Goal: Contribute content: Contribute content

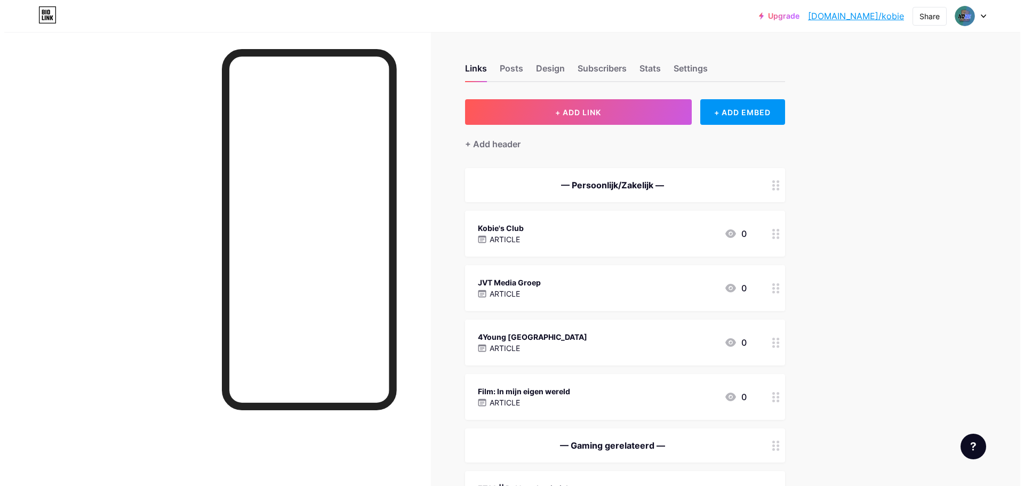
scroll to position [327, 0]
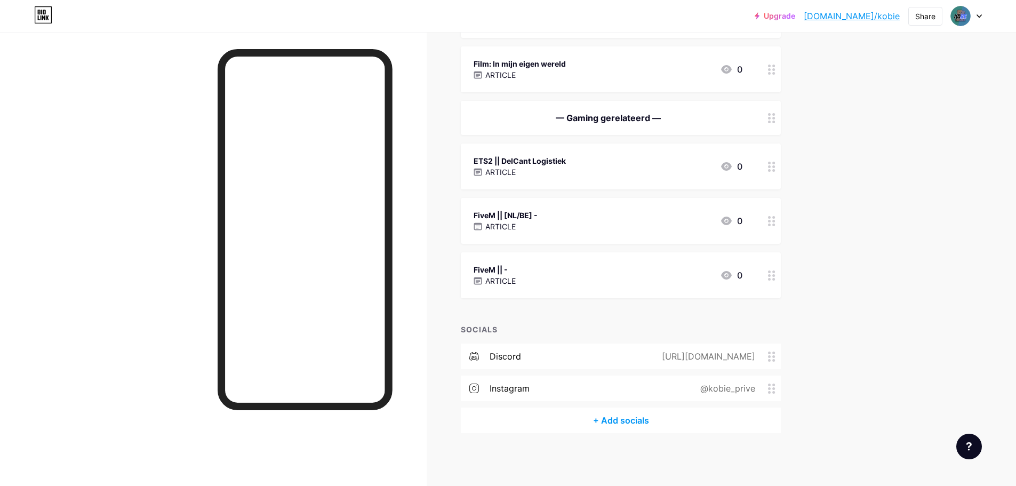
click at [533, 279] on div "FiveM || - ARTICLE 0" at bounding box center [608, 275] width 269 height 25
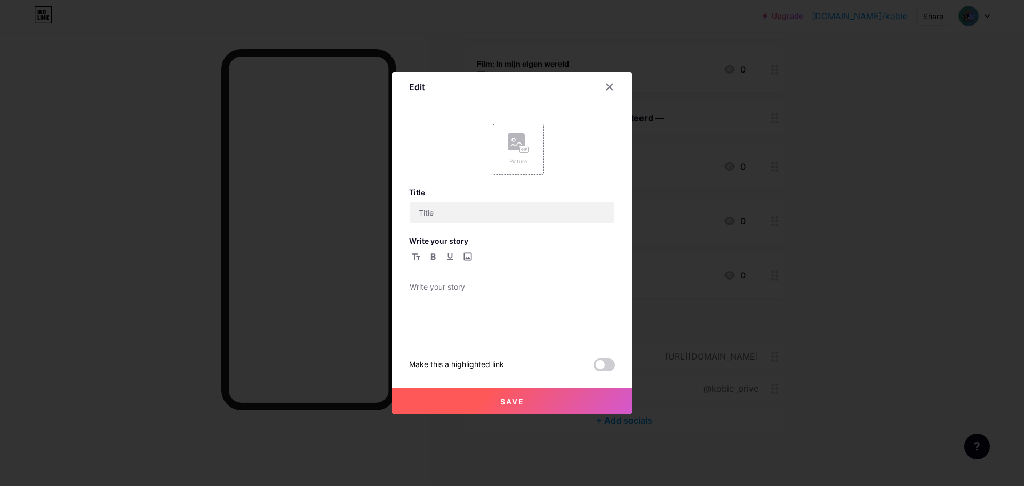
type input "FiveM || -"
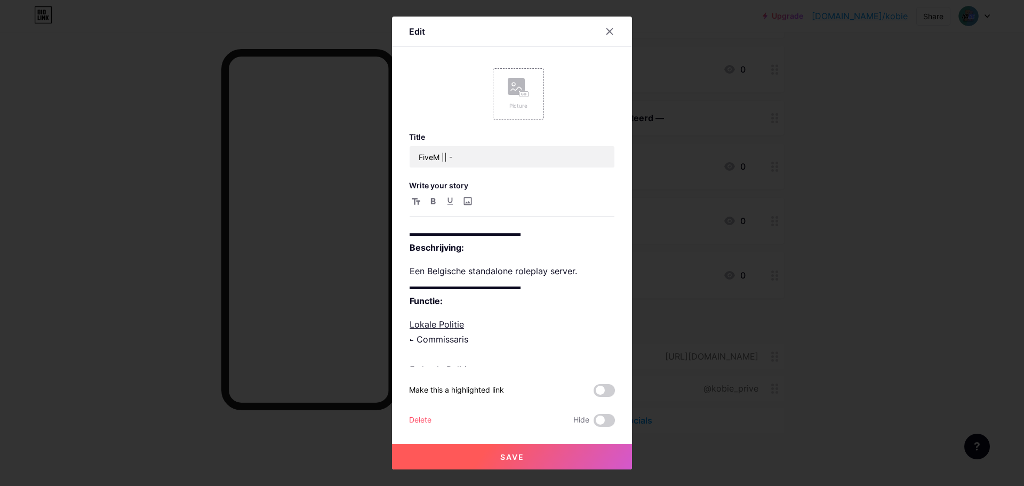
scroll to position [53, 0]
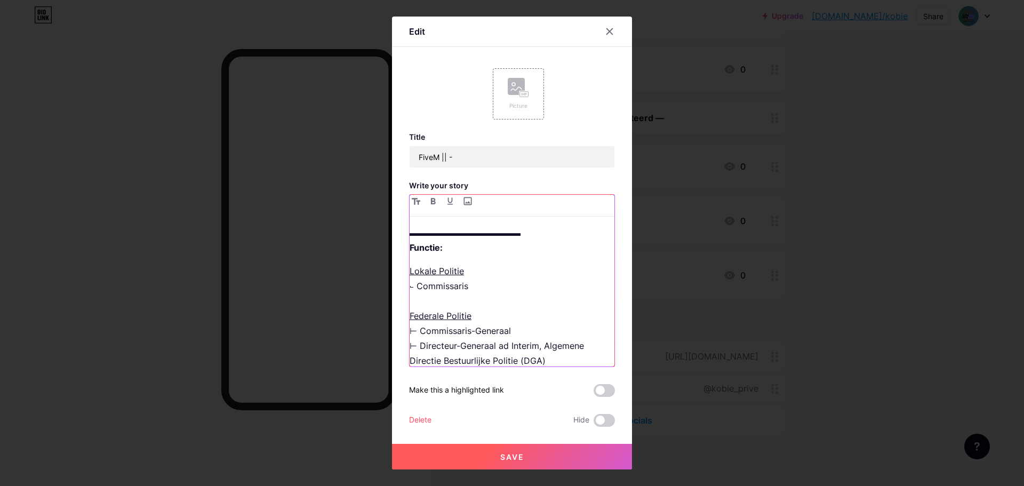
click at [522, 315] on p "Lokale Politie ⨽ Commissaris Federale Politie ⊢ Commissaris-Generaal ⊢ Directeu…" at bounding box center [512, 345] width 205 height 164
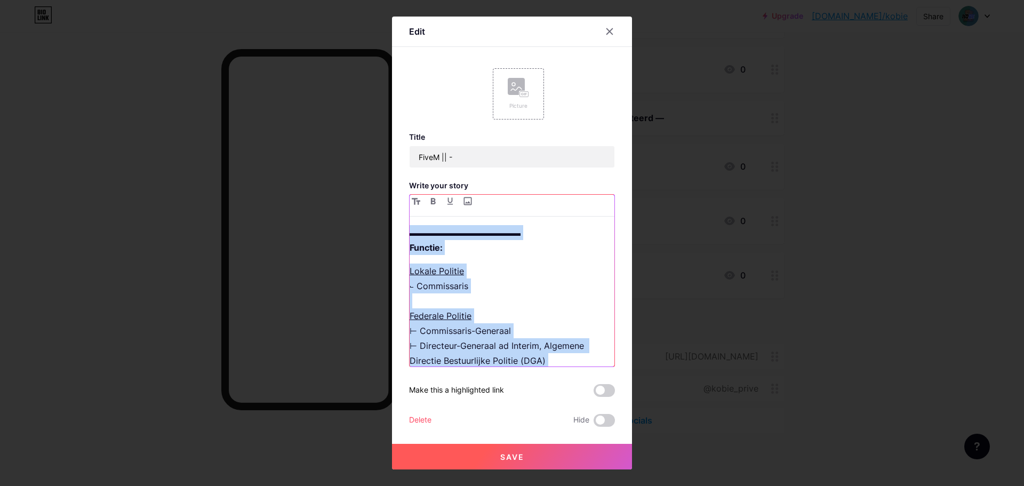
copy div "▬▬▬▬▬▬▬▬▬▬▬▬▬ Beschrijving: Een Belgische standalone roleplay server. ▬▬▬▬▬▬▬▬▬…"
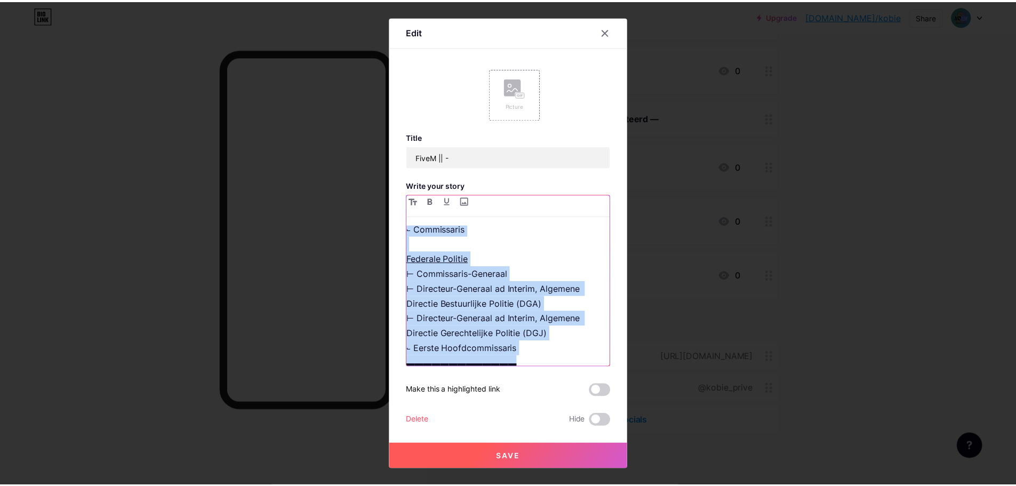
scroll to position [123, 0]
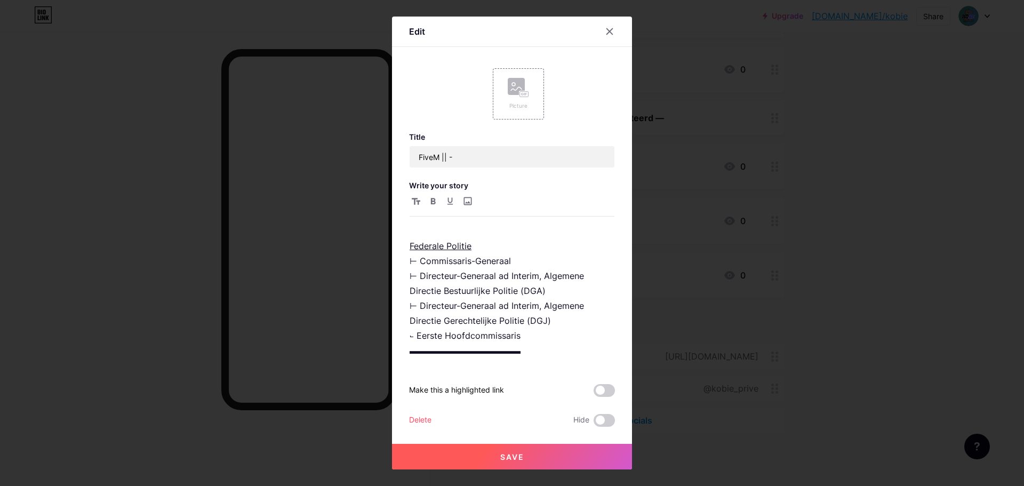
click at [597, 28] on div "Edit" at bounding box center [512, 34] width 240 height 25
click at [604, 41] on div "Edit" at bounding box center [512, 34] width 240 height 25
click at [612, 29] on icon at bounding box center [610, 32] width 6 height 6
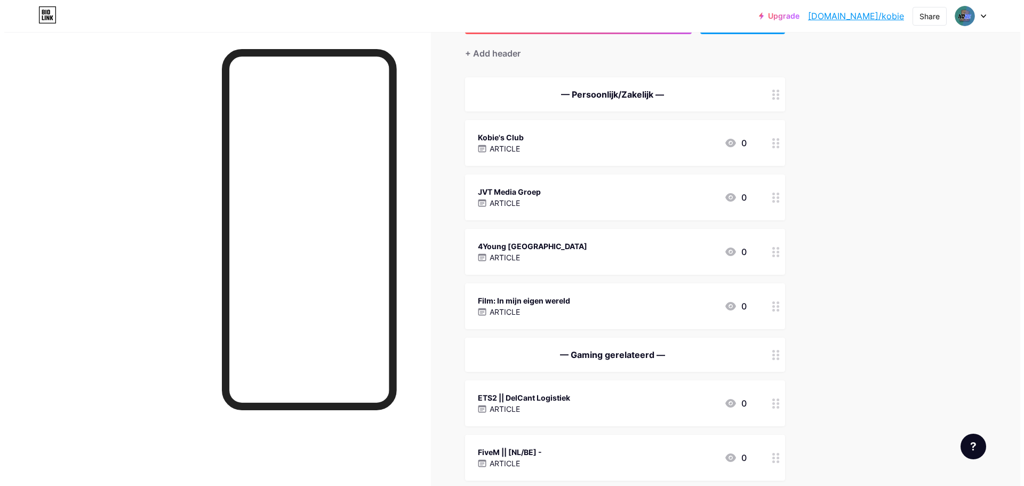
scroll to position [7, 0]
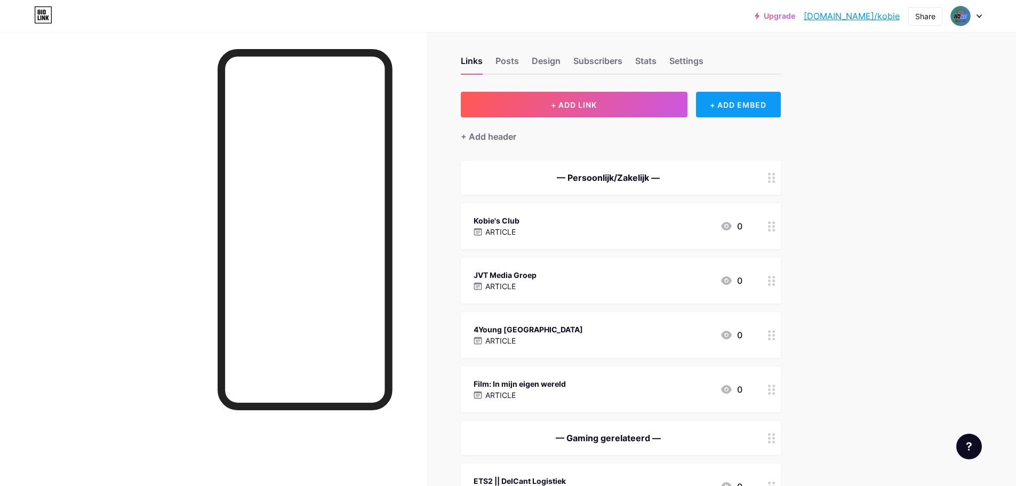
click at [748, 108] on div "+ ADD EMBED" at bounding box center [738, 105] width 85 height 26
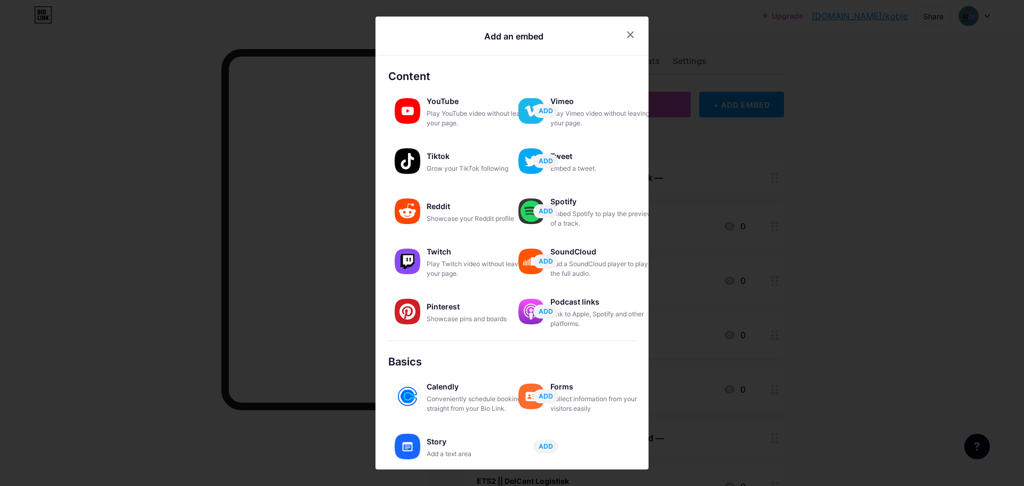
click at [437, 435] on div "Story" at bounding box center [480, 441] width 107 height 15
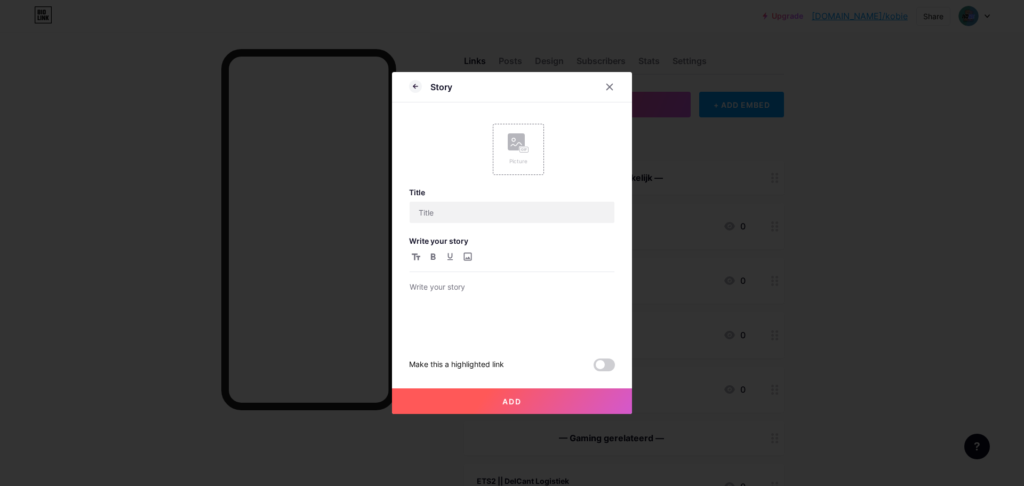
click at [448, 277] on div at bounding box center [512, 295] width 205 height 91
click at [448, 285] on p at bounding box center [512, 287] width 205 height 15
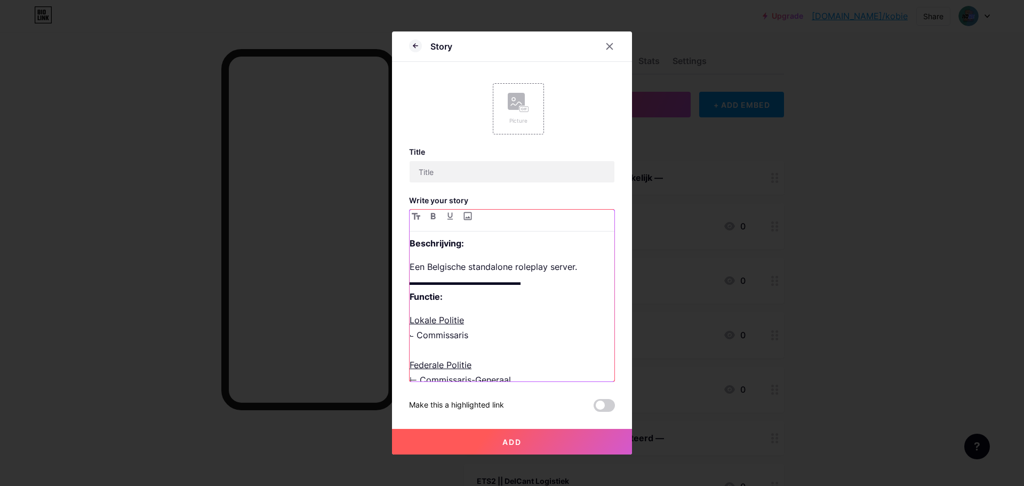
scroll to position [17, 0]
drag, startPoint x: 429, startPoint y: 335, endPoint x: 398, endPoint y: 325, distance: 32.5
click at [398, 325] on div "Story Picture Title Write your story ▬▬▬▬▬▬▬▬▬▬▬▬▬ Beschrijving: Een Belgische …" at bounding box center [512, 242] width 240 height 423
click at [437, 332] on p "Federale Politie ⊢ Commissaris-Generaal ⊢ Directeur-Generaal ad Interim, Algeme…" at bounding box center [512, 389] width 205 height 149
click at [435, 327] on p "Federale Politie ⊢ Commissaris-Generaal ⊢ Directeur-Generaal ad Interim, Algeme…" at bounding box center [512, 389] width 205 height 149
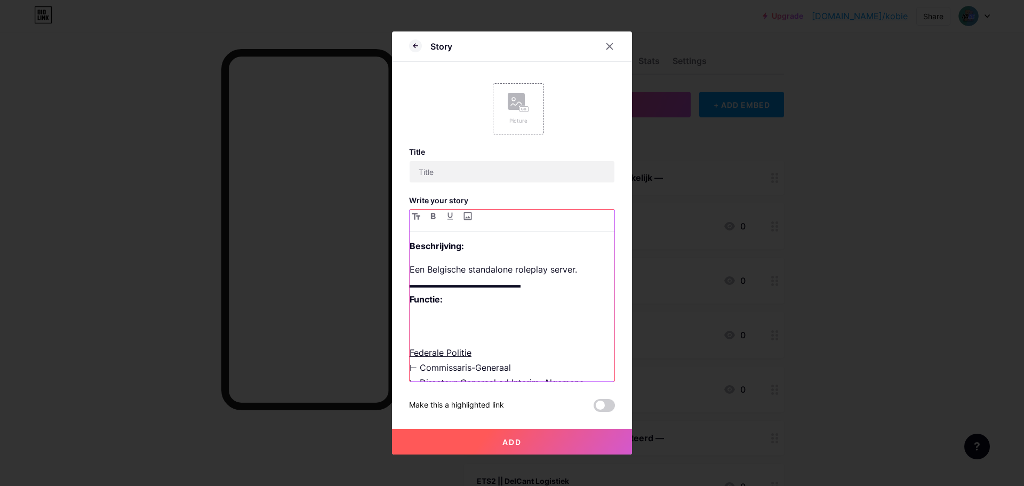
click at [434, 343] on p "Federale Politie ⊢ Commissaris-Generaal ⊢ Directeur-Generaal ad Interim, Algeme…" at bounding box center [512, 389] width 205 height 149
click at [514, 322] on p "Federale Politie ⊢ Commissaris-Generaal ⊢ Directeur-Generaal ad Interim, Algeme…" at bounding box center [512, 374] width 205 height 119
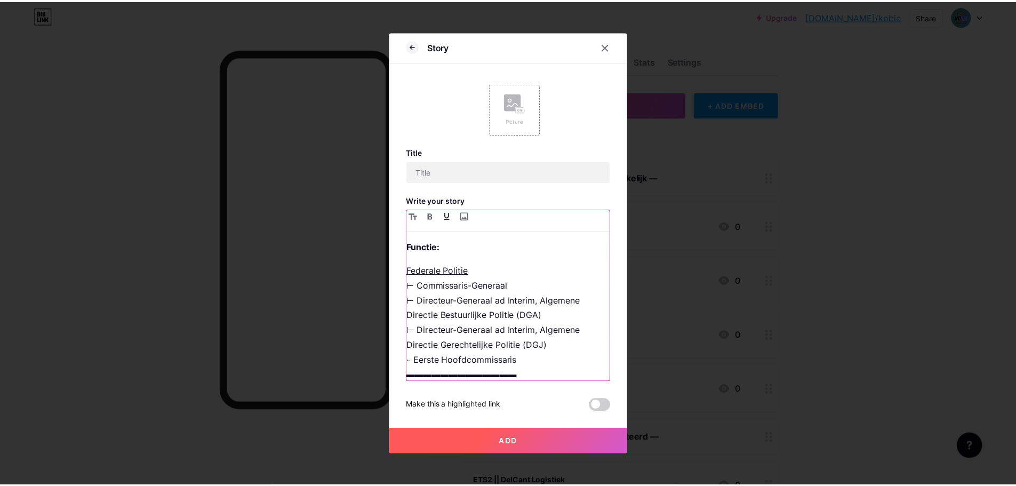
scroll to position [70, 0]
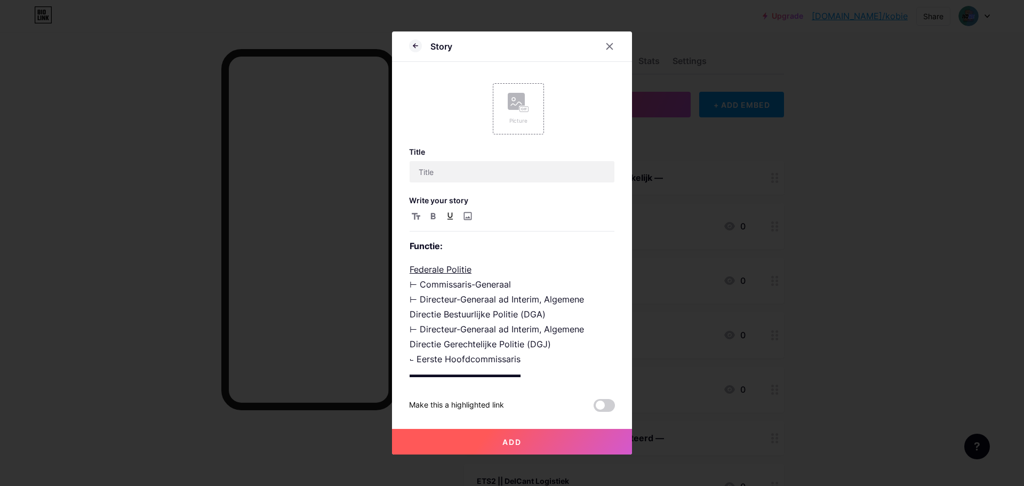
click at [557, 440] on button "Add" at bounding box center [512, 442] width 240 height 26
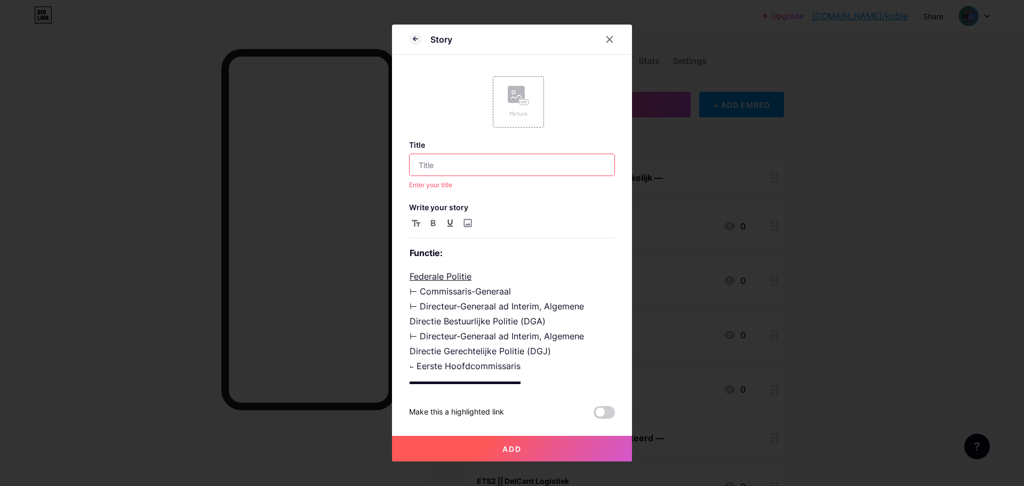
click at [454, 165] on input "text" at bounding box center [512, 164] width 205 height 21
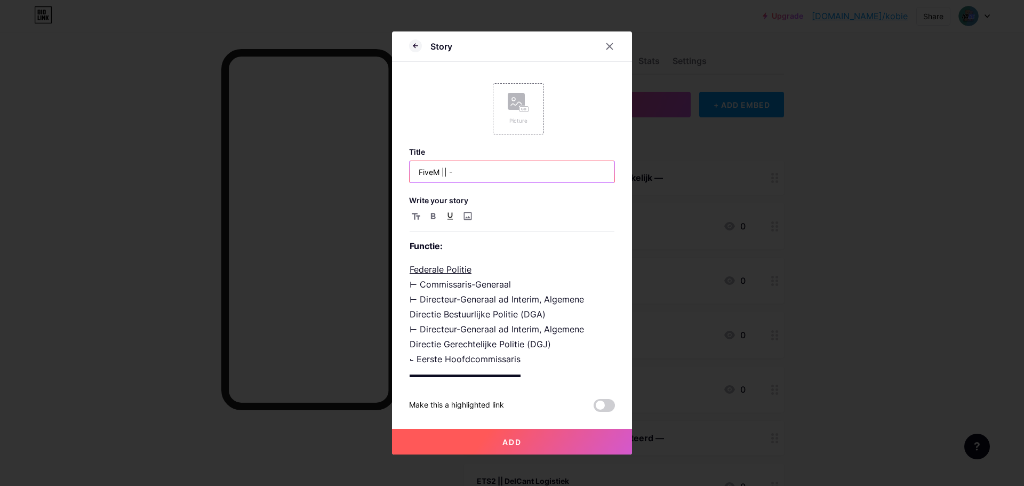
type input "FiveM || -"
click at [392, 429] on button "Add" at bounding box center [512, 442] width 240 height 26
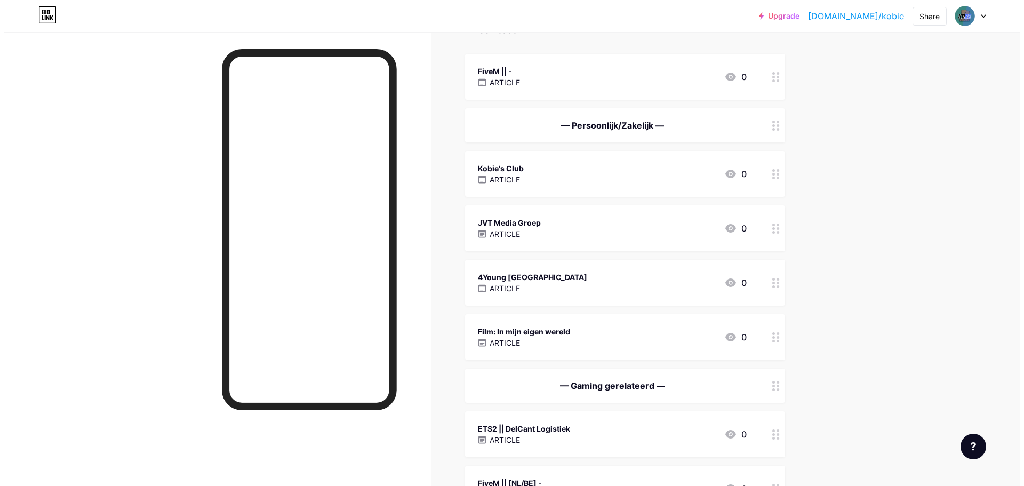
scroll to position [327, 0]
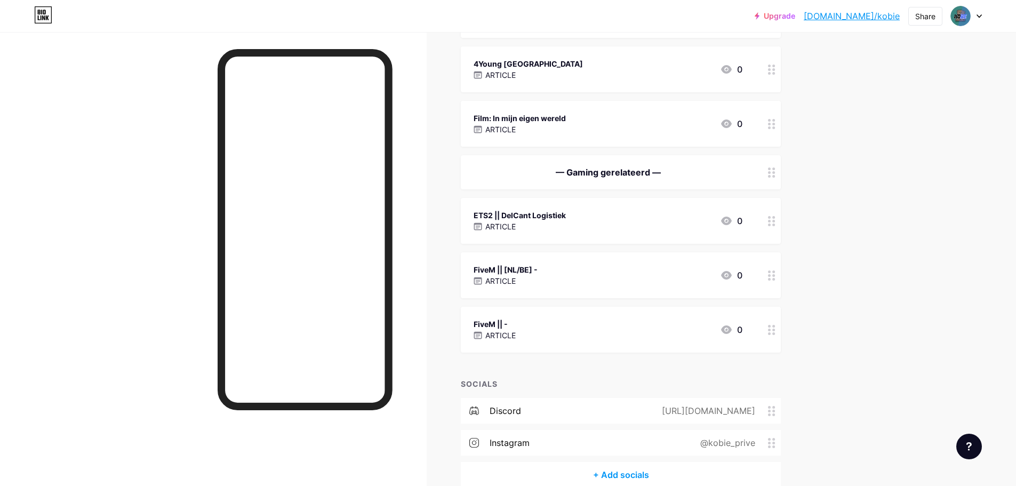
click at [572, 324] on div "FiveM || - ARTICLE 0" at bounding box center [608, 329] width 269 height 25
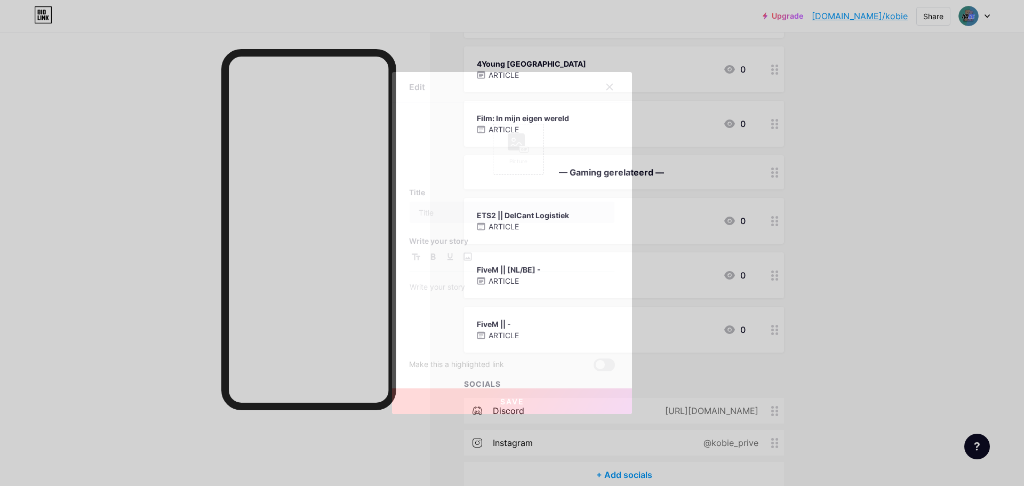
type input "FiveM || -"
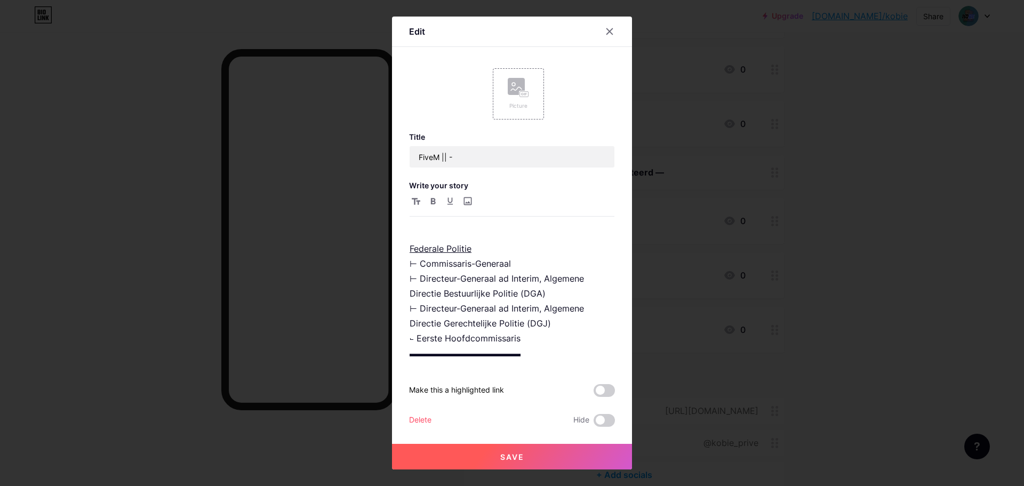
scroll to position [123, 0]
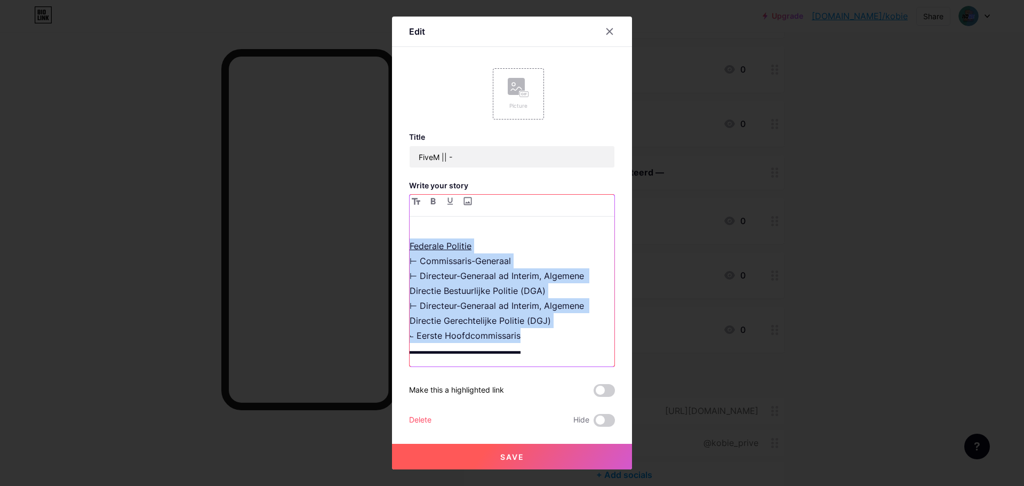
drag, startPoint x: 529, startPoint y: 335, endPoint x: 384, endPoint y: 240, distance: 173.3
click at [384, 240] on div "Edit Picture Title FiveM || - Write your story ▬▬▬▬▬▬▬▬▬▬▬▬▬ Beschrijving: Een …" at bounding box center [512, 243] width 1024 height 486
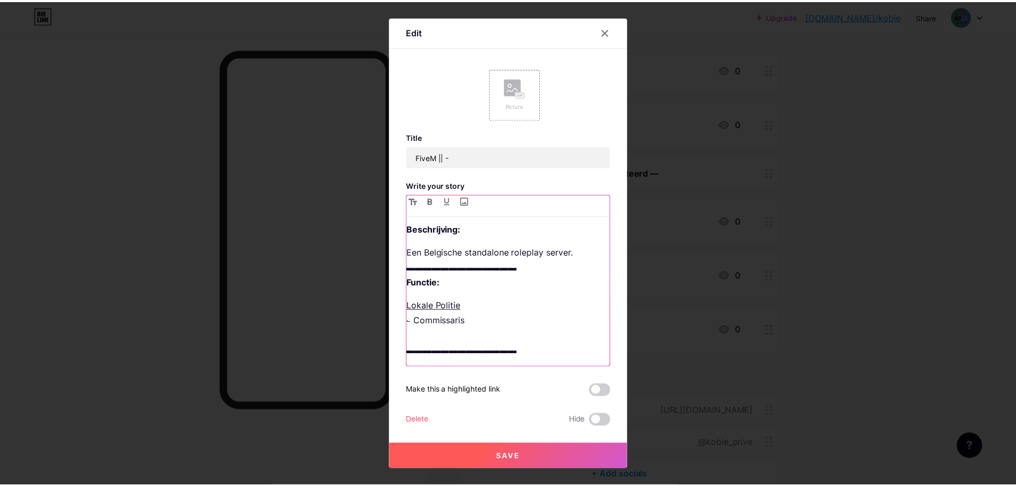
scroll to position [4, 0]
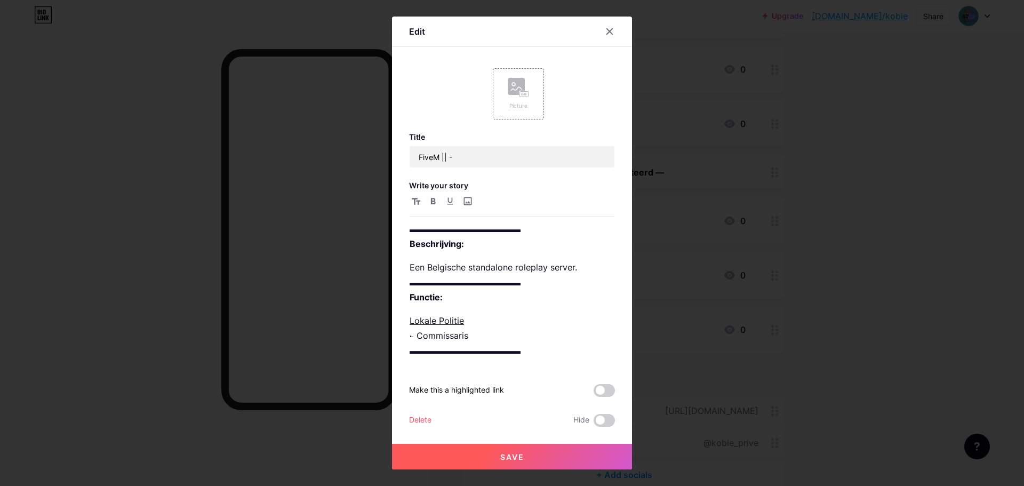
drag, startPoint x: 511, startPoint y: 453, endPoint x: 534, endPoint y: 414, distance: 44.9
click at [512, 453] on span "Save" at bounding box center [512, 456] width 24 height 9
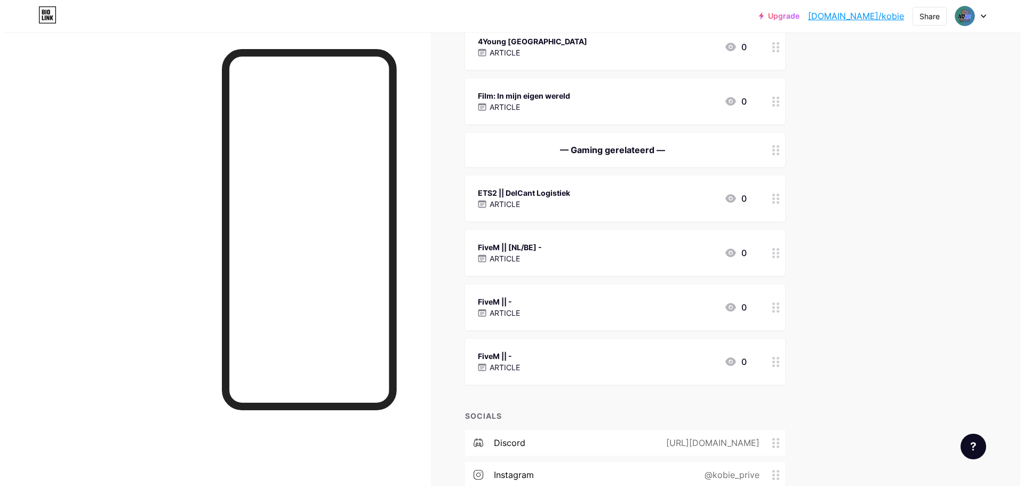
scroll to position [300, 0]
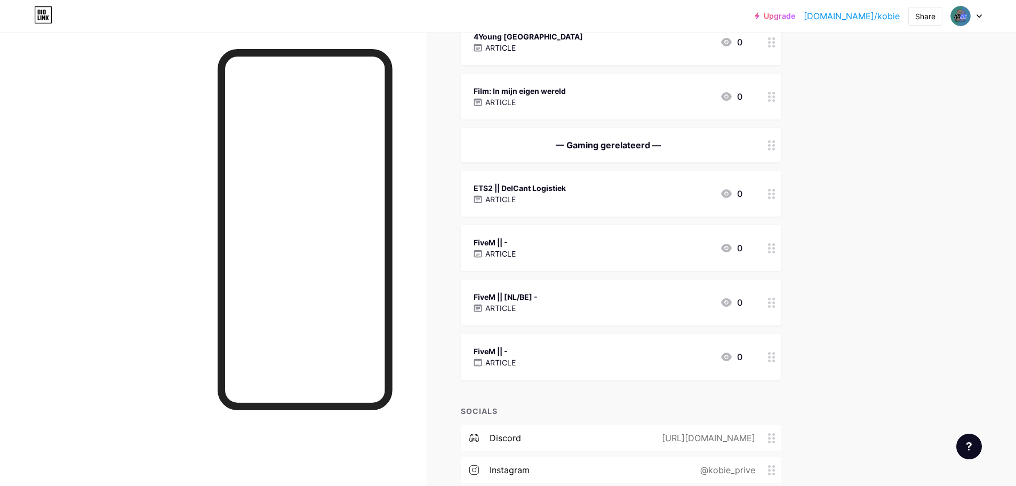
click at [574, 355] on div "FiveM || - ARTICLE 0" at bounding box center [608, 356] width 269 height 25
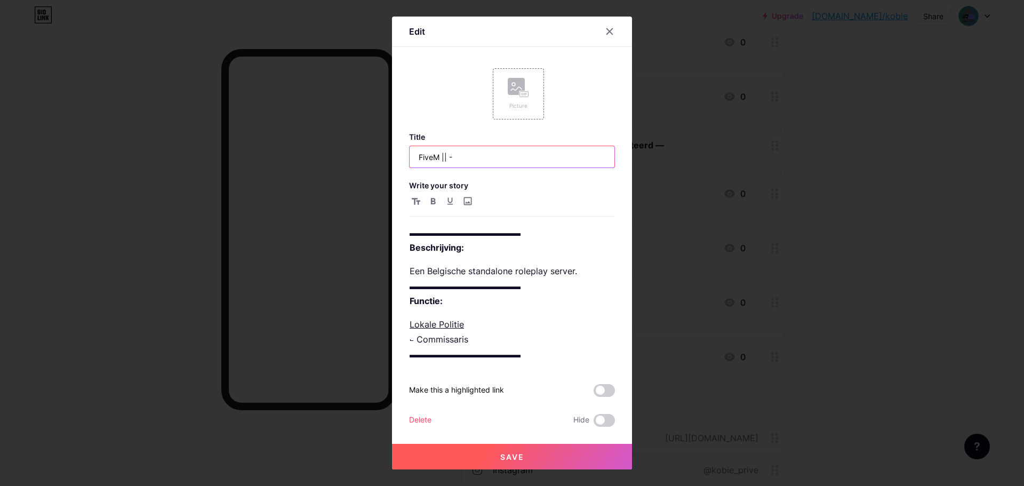
click at [539, 162] on input "FiveM || -" at bounding box center [512, 156] width 205 height 21
click at [480, 156] on input "FiveM || - (" at bounding box center [512, 156] width 205 height 21
click at [454, 163] on input "FiveM || - (" at bounding box center [512, 156] width 205 height 21
click at [476, 159] on input "FiveM || - (" at bounding box center [512, 156] width 205 height 21
drag, startPoint x: 450, startPoint y: 159, endPoint x: 462, endPoint y: 159, distance: 11.7
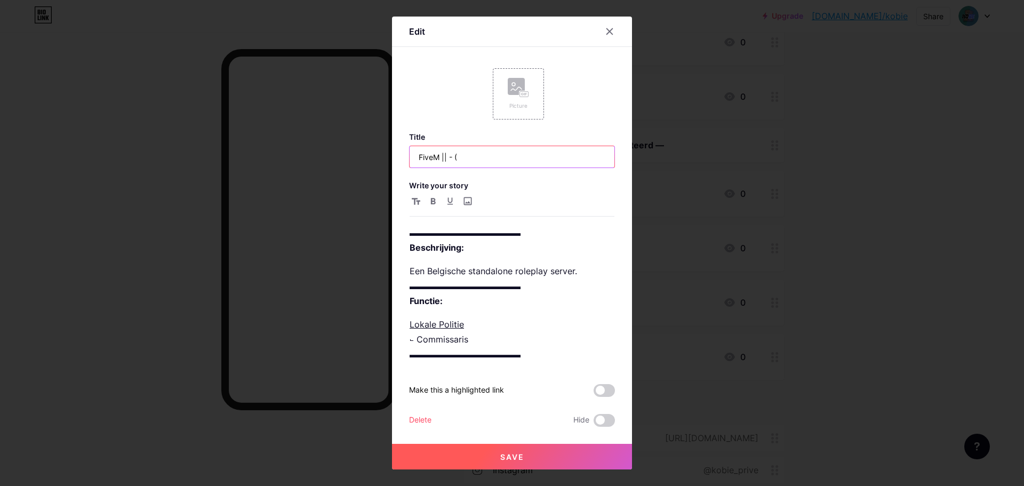
click at [462, 159] on input "FiveM || - (" at bounding box center [512, 156] width 205 height 21
type input "FiveM || Belgische RP server"
click at [517, 451] on button "Save" at bounding box center [512, 457] width 240 height 26
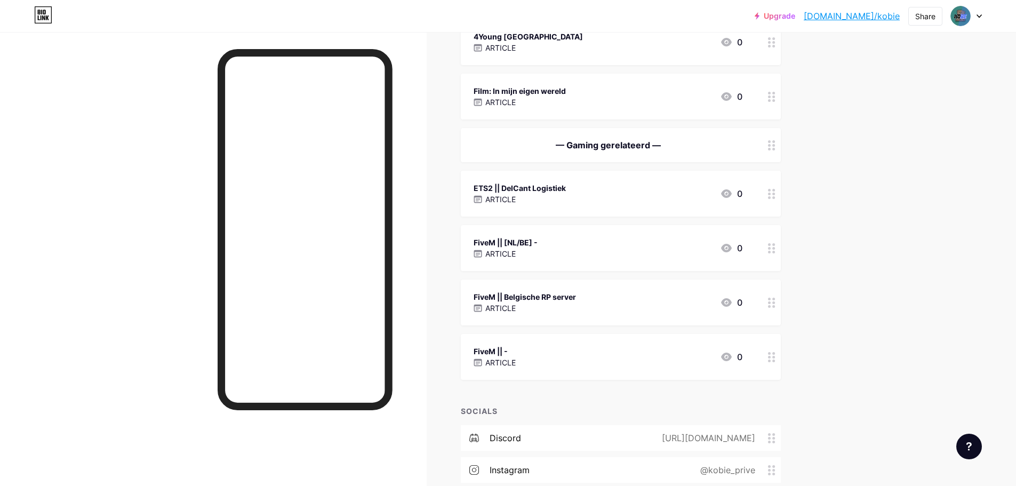
click at [533, 364] on div "FiveM || - ARTICLE 0" at bounding box center [608, 356] width 269 height 25
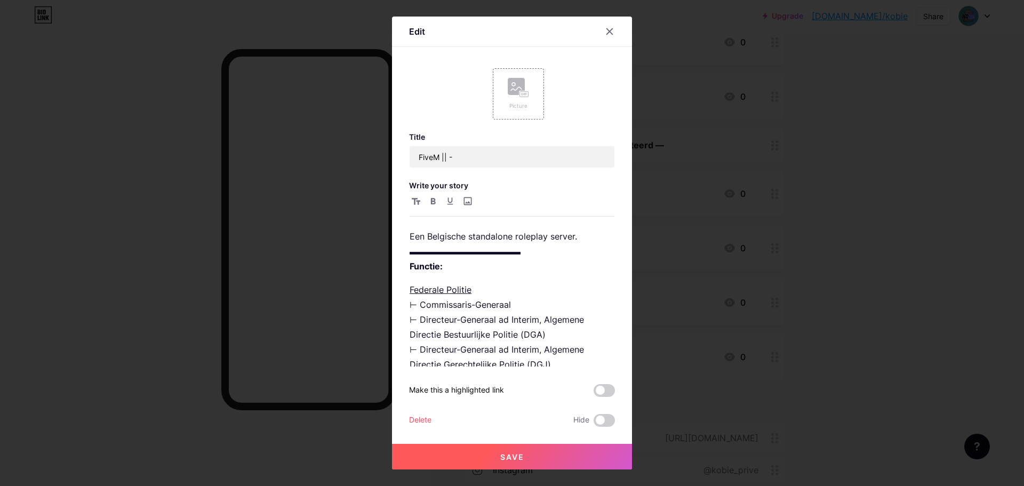
scroll to position [53, 0]
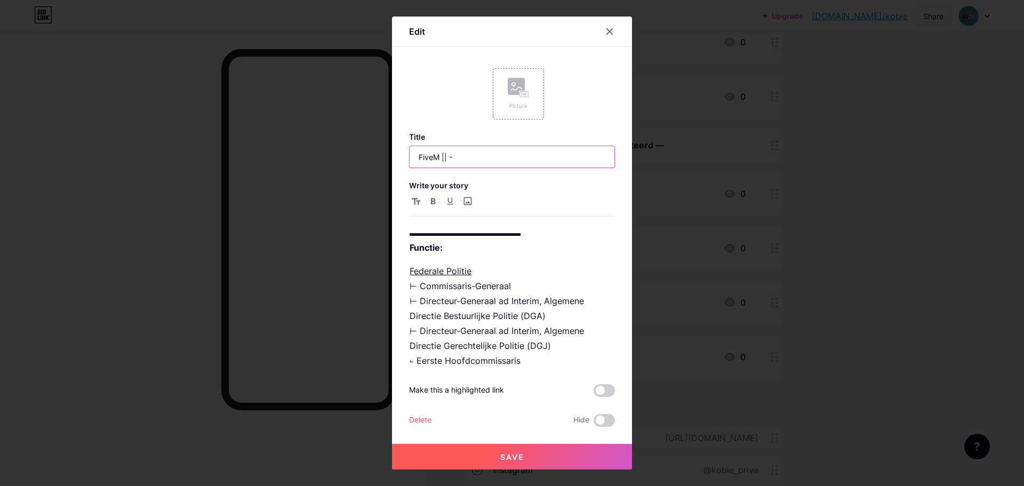
drag, startPoint x: 450, startPoint y: 155, endPoint x: 459, endPoint y: 156, distance: 9.2
click at [459, 156] on input "FiveM || -" at bounding box center [512, 156] width 205 height 21
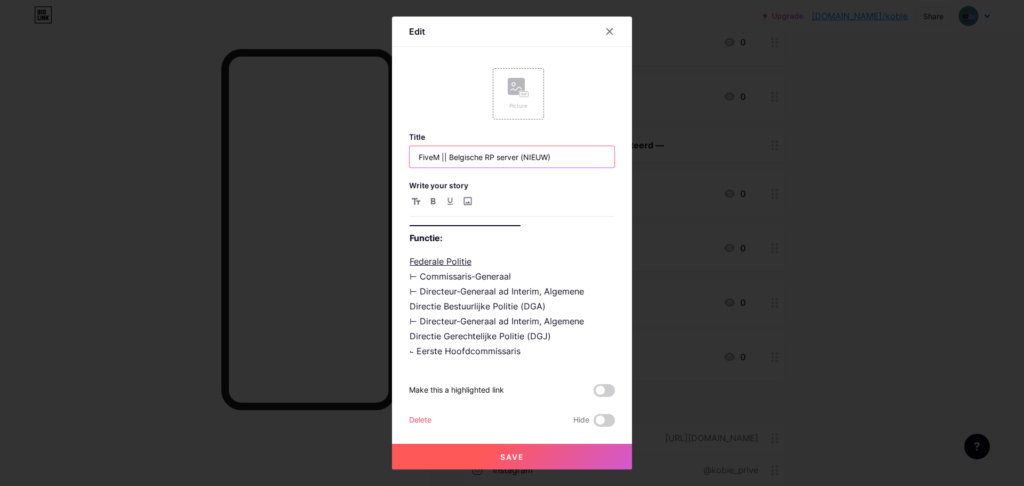
scroll to position [78, 0]
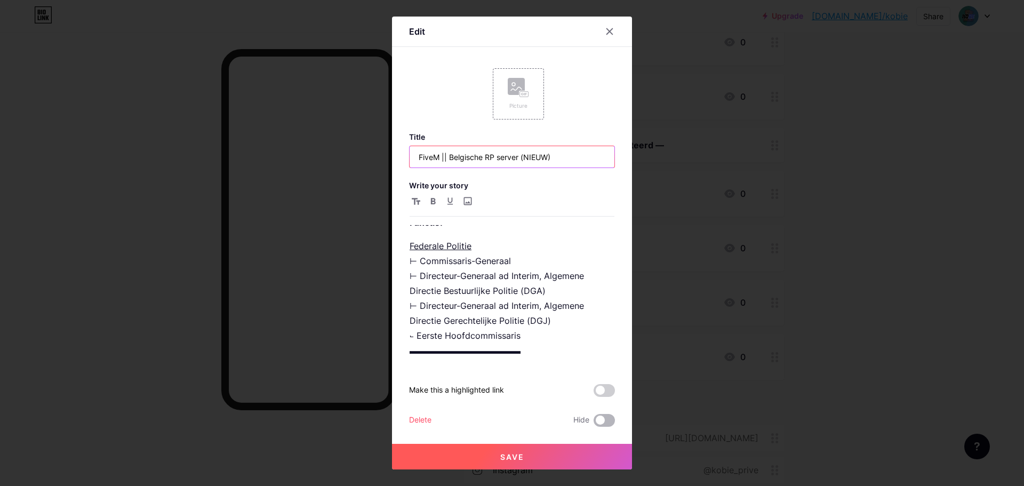
type input "FiveM || Belgische RP server (NIEUW)"
click at [607, 423] on span at bounding box center [603, 420] width 21 height 13
click at [593, 423] on input "checkbox" at bounding box center [593, 423] width 0 height 0
click at [565, 456] on button "Save" at bounding box center [512, 457] width 240 height 26
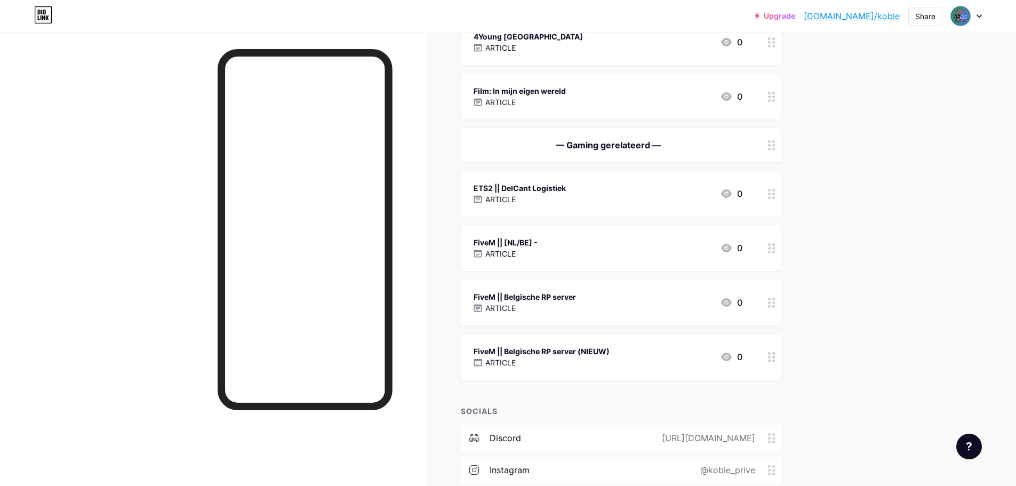
click at [610, 307] on div "FiveM || Belgische RP server ARTICLE 0" at bounding box center [608, 302] width 269 height 25
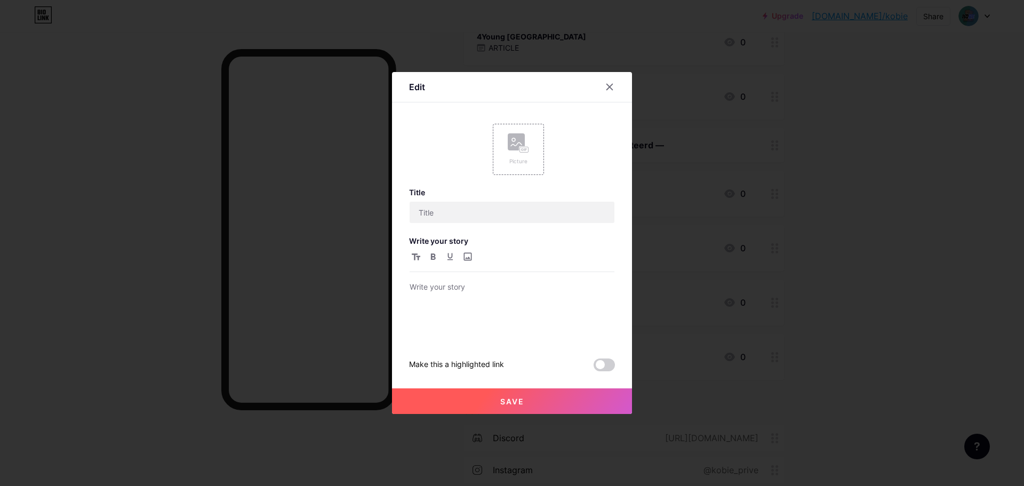
type input "FiveM || Belgische RP server"
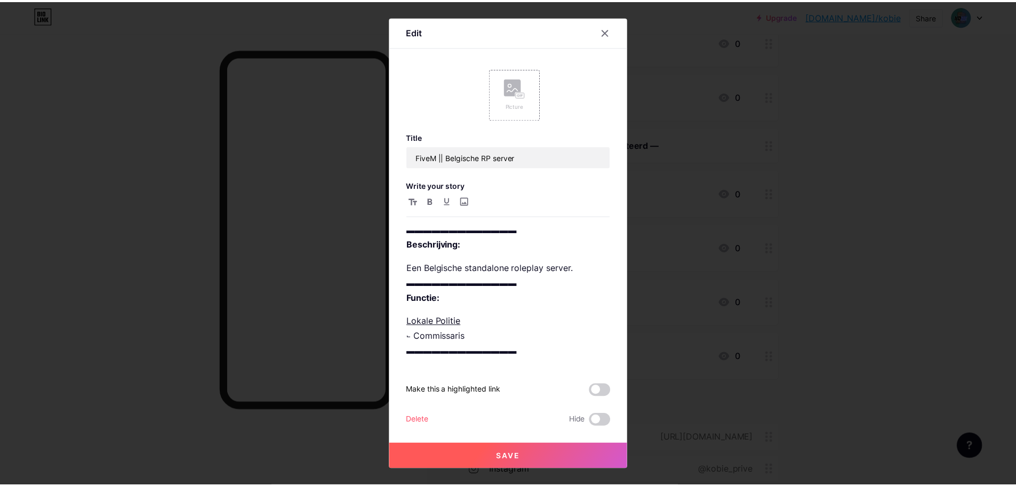
scroll to position [4, 0]
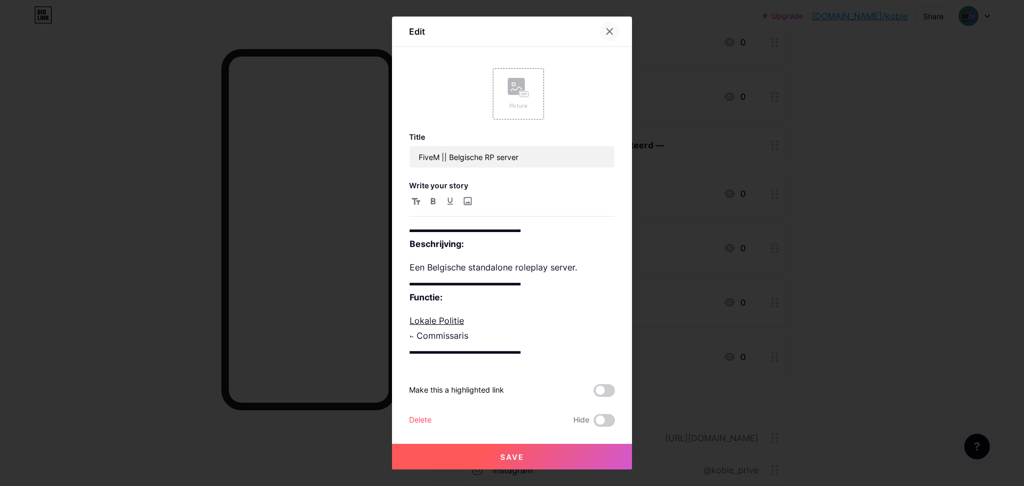
click at [609, 33] on icon at bounding box center [610, 32] width 6 height 6
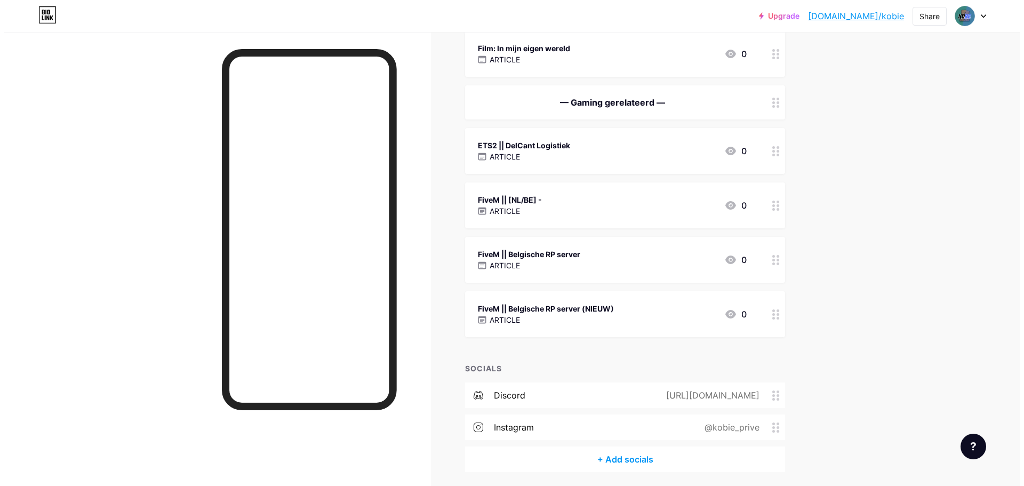
scroll to position [382, 0]
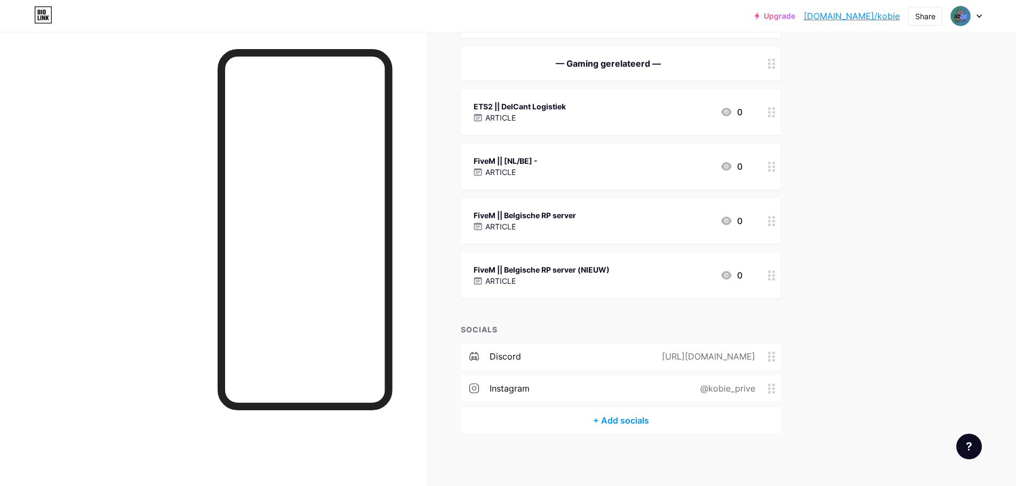
click at [636, 228] on div "FiveM || Belgische RP server ARTICLE 0" at bounding box center [608, 220] width 269 height 25
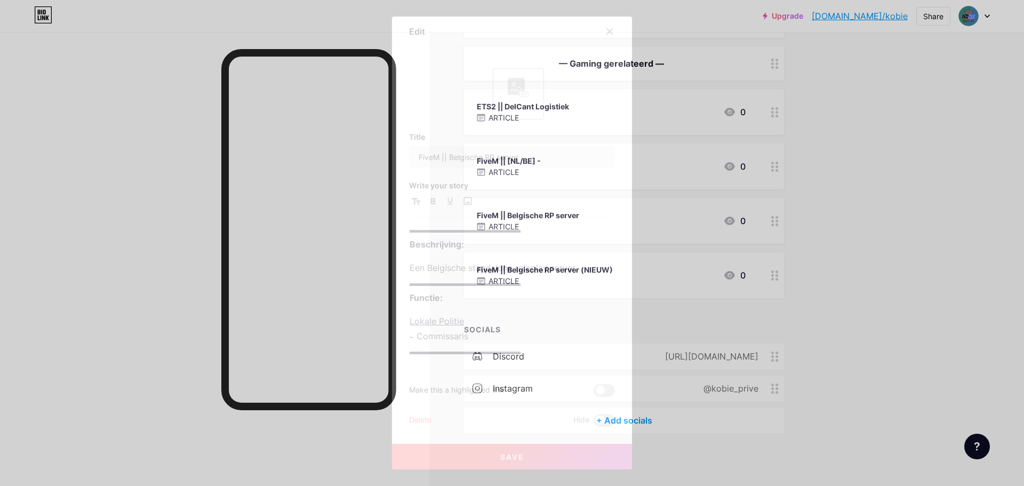
scroll to position [4, 0]
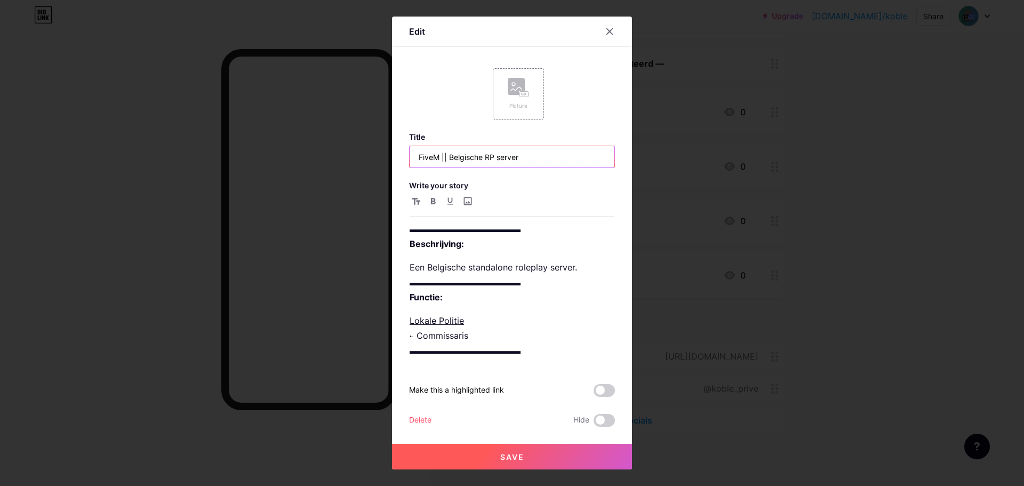
drag, startPoint x: 497, startPoint y: 162, endPoint x: 485, endPoint y: 163, distance: 11.8
click at [485, 163] on input "FiveM || Belgische RP server" at bounding box center [512, 156] width 205 height 21
type input "FiveM || Belgische server"
click at [514, 451] on button "Save" at bounding box center [512, 457] width 240 height 26
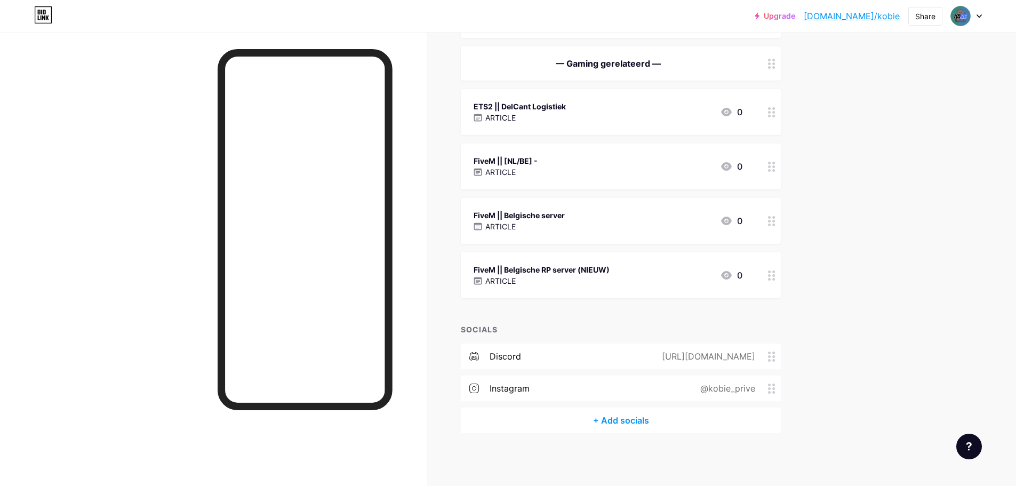
click at [476, 207] on div "FiveM || Belgische server ARTICLE 0" at bounding box center [621, 221] width 320 height 46
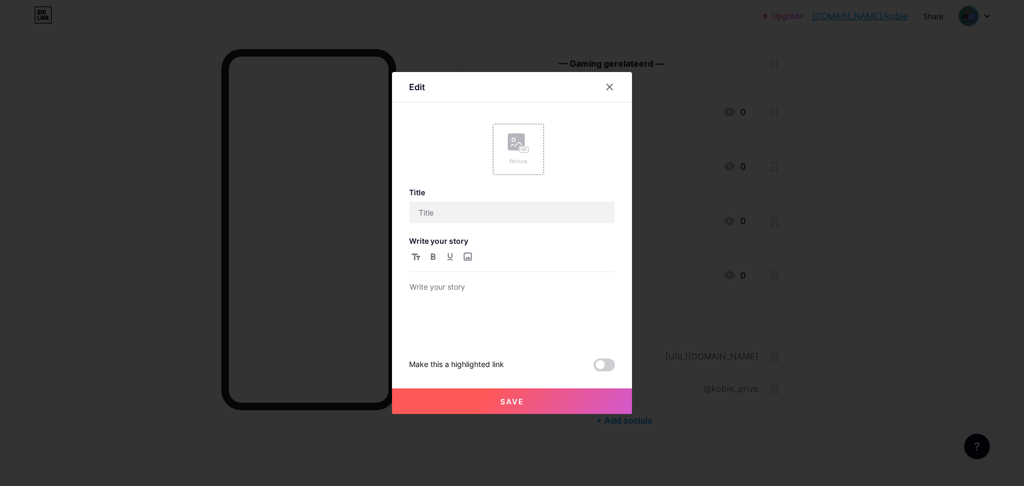
type input "FiveM || Belgische server"
